Goal: Navigation & Orientation: Find specific page/section

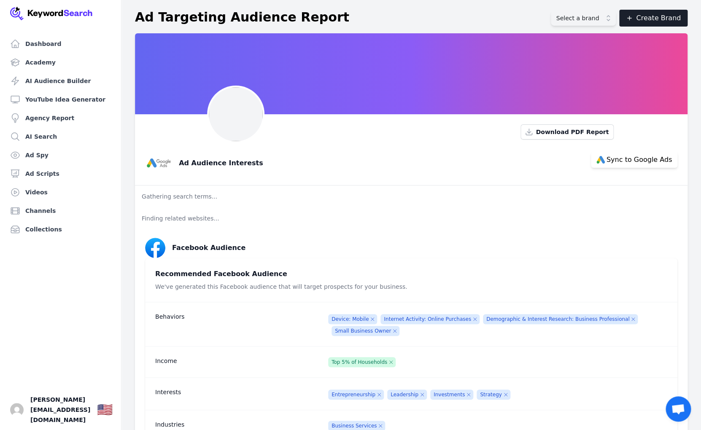
scroll to position [0, 0]
